Goal: Task Accomplishment & Management: Use online tool/utility

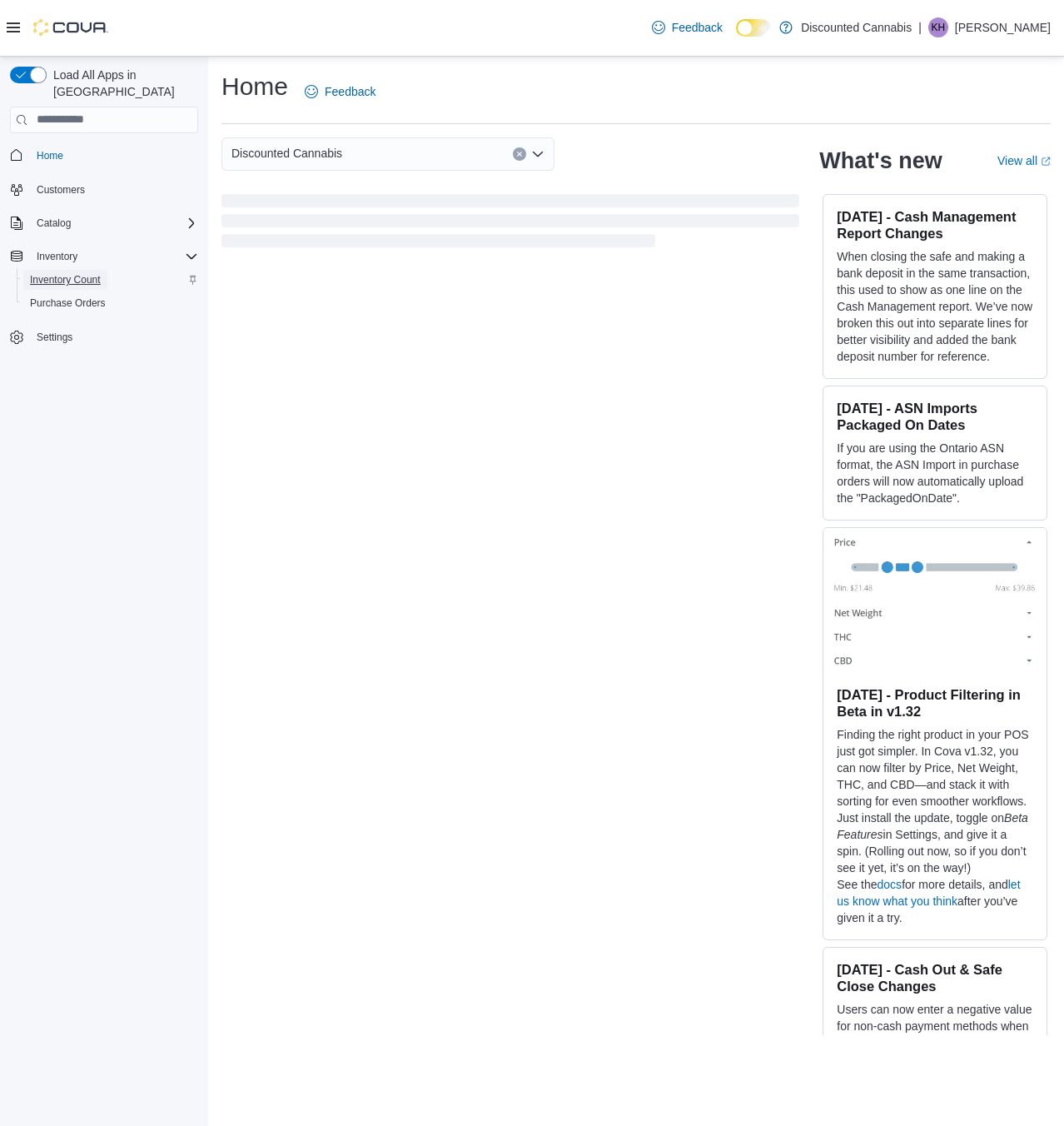
click at [93, 274] on span "Inventory Count" at bounding box center [65, 280] width 71 height 13
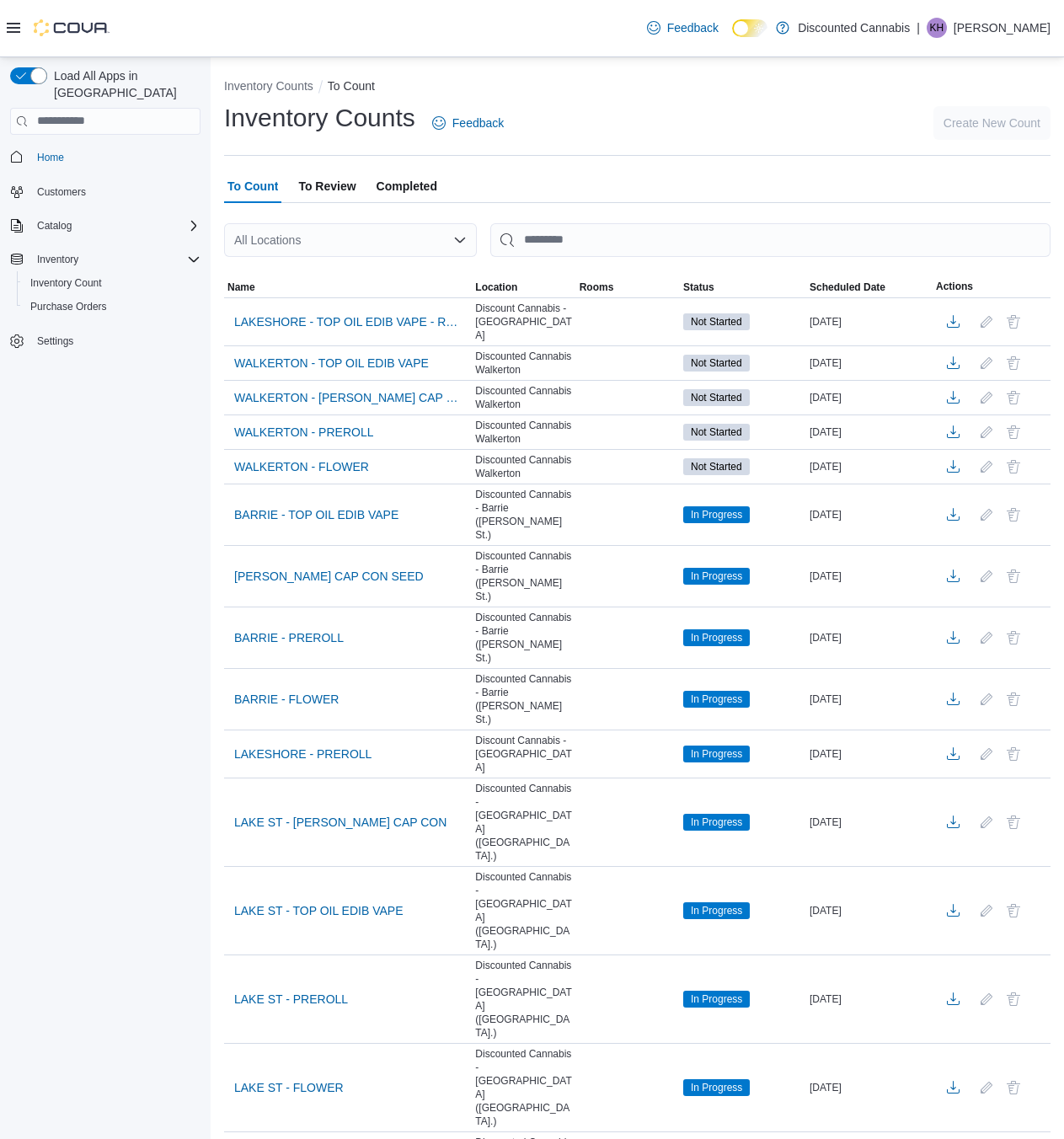
click at [276, 238] on div "All Locations" at bounding box center [350, 240] width 253 height 34
type input "***"
click at [297, 270] on span "Discount Cannabis - [STREET_ADDRESS]" at bounding box center [393, 269] width 226 height 17
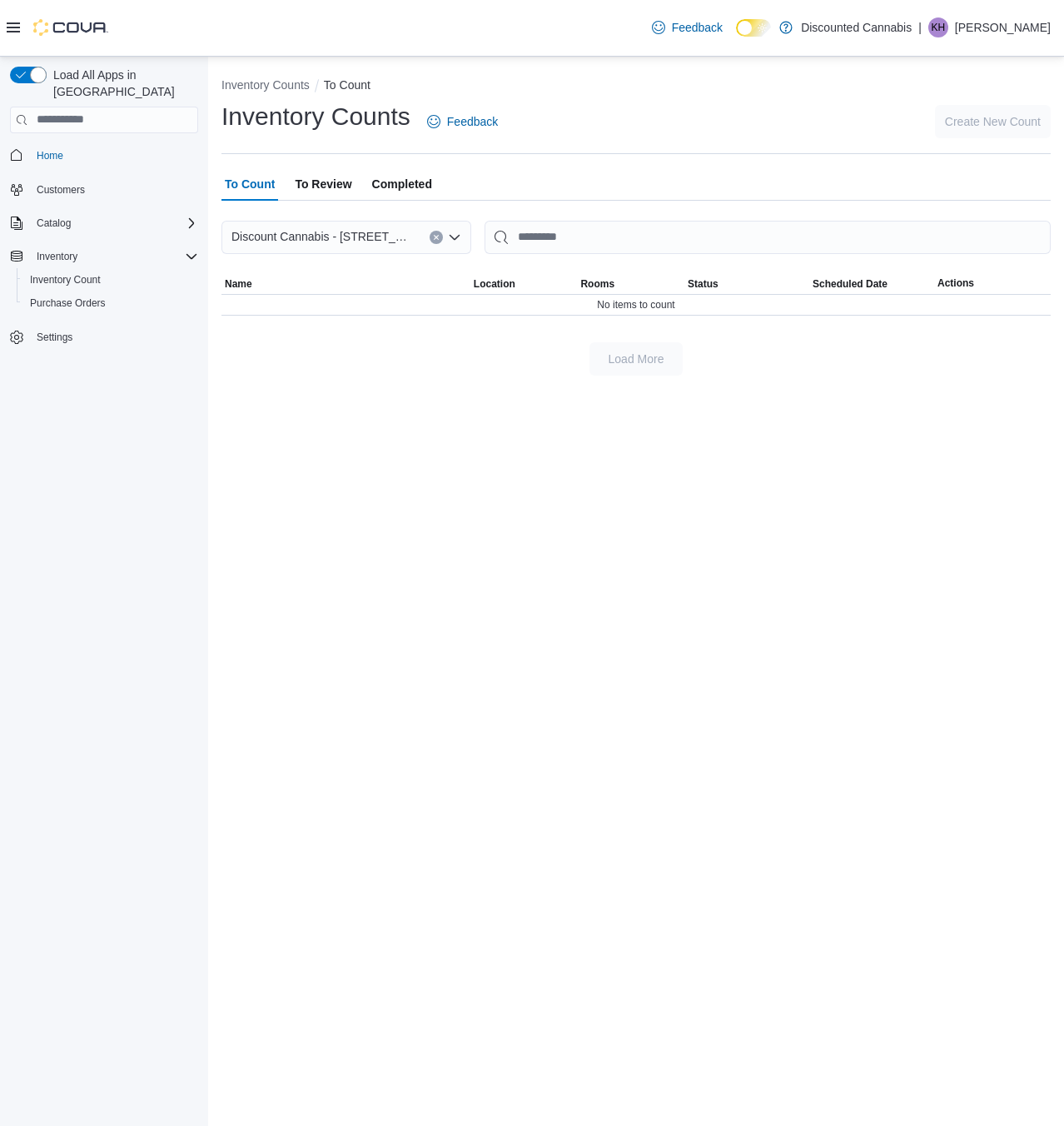
click at [438, 244] on div "Discount Cannabis - [STREET_ADDRESS] Combo box. Selected. Discount Cannabis - […" at bounding box center [346, 237] width 250 height 34
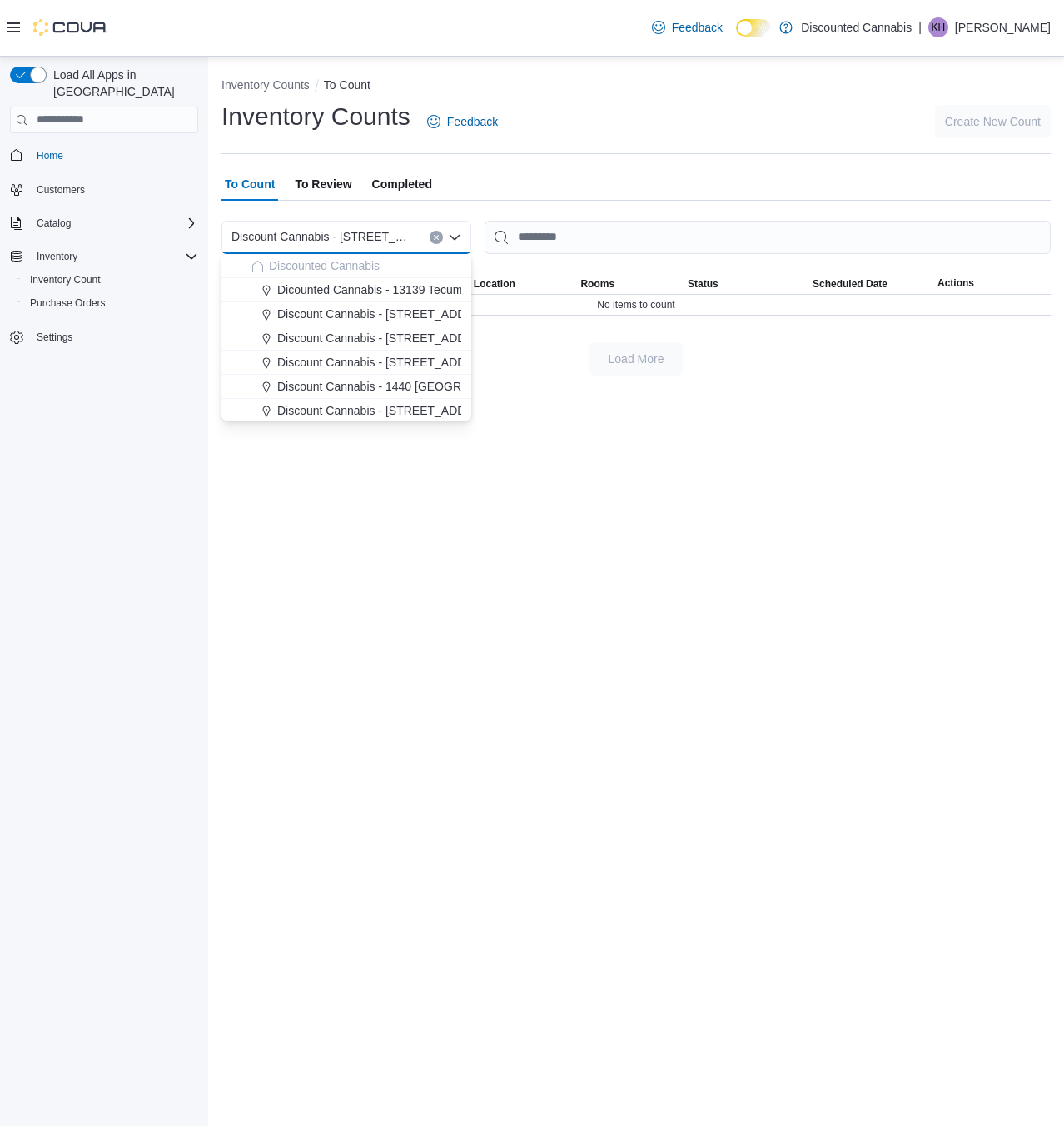
click at [435, 236] on icon "Clear input" at bounding box center [437, 237] width 7 height 7
